Goal: Task Accomplishment & Management: Complete application form

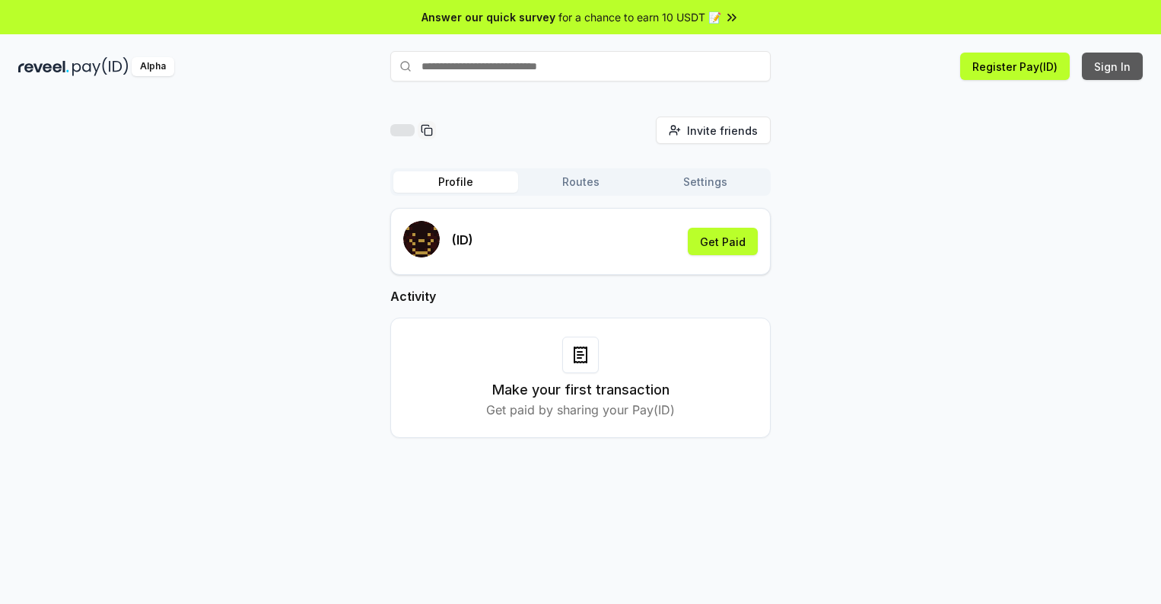
click at [1113, 66] on button "Sign In" at bounding box center [1112, 66] width 61 height 27
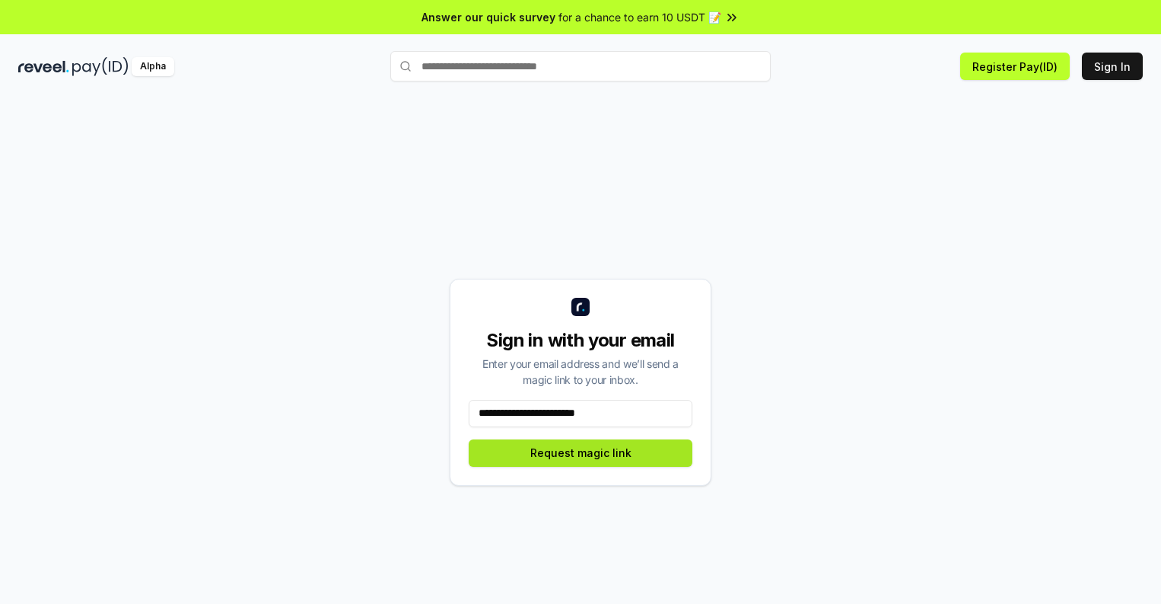
type input "**********"
click at [581, 452] on button "Request magic link" at bounding box center [581, 452] width 224 height 27
